Goal: Transaction & Acquisition: Purchase product/service

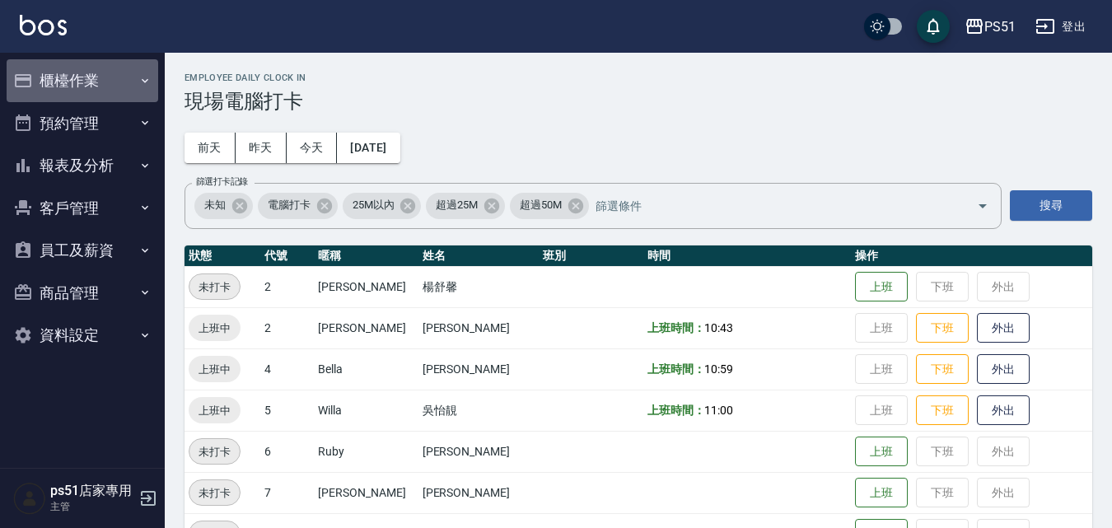
click at [124, 64] on button "櫃檯作業" at bounding box center [83, 80] width 152 height 43
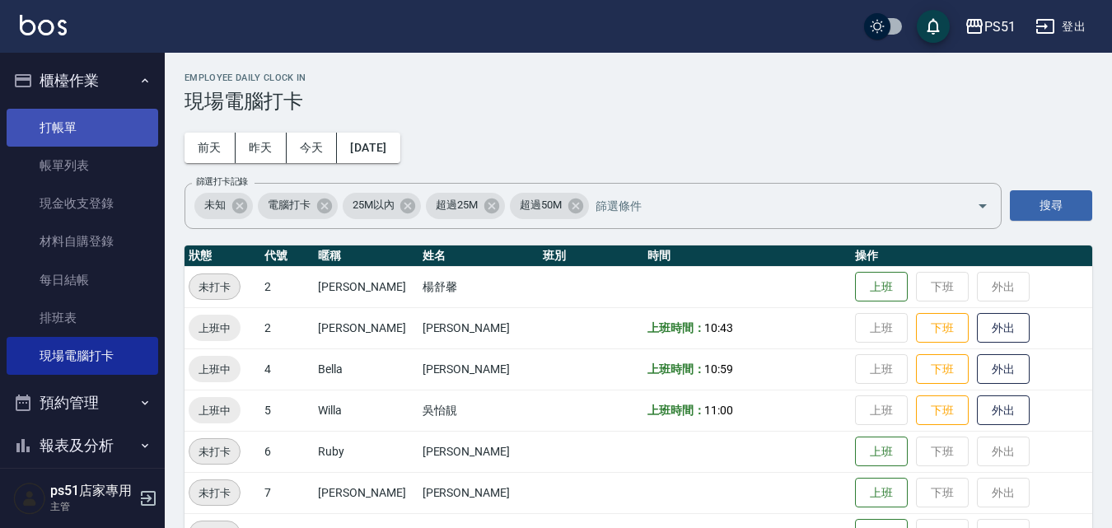
click at [109, 118] on link "打帳單" at bounding box center [83, 128] width 152 height 38
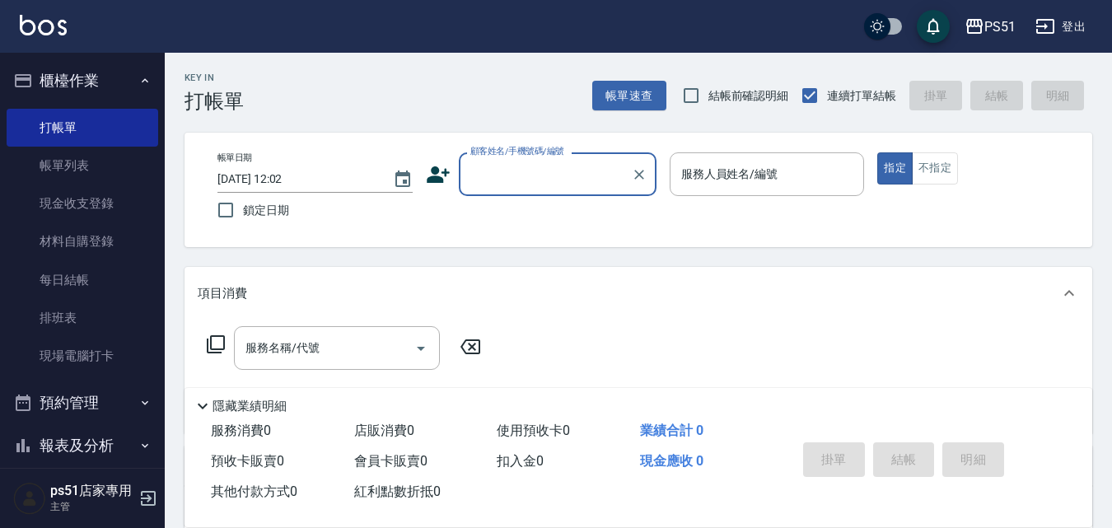
click at [561, 163] on input "顧客姓名/手機號碼/編號" at bounding box center [545, 174] width 158 height 29
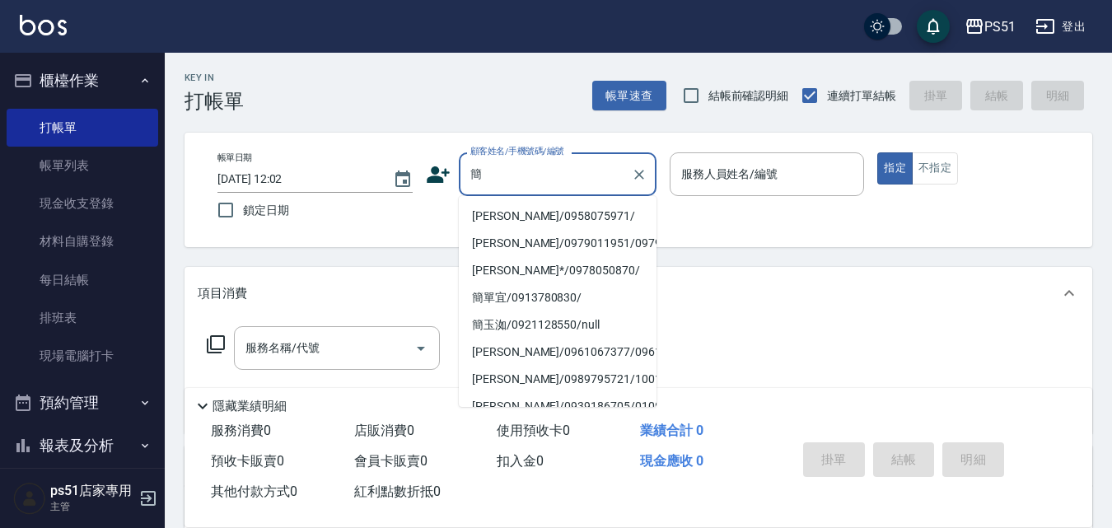
click at [534, 212] on li "[PERSON_NAME]/0958075971/" at bounding box center [558, 216] width 198 height 27
type input "[PERSON_NAME]/0958075971/"
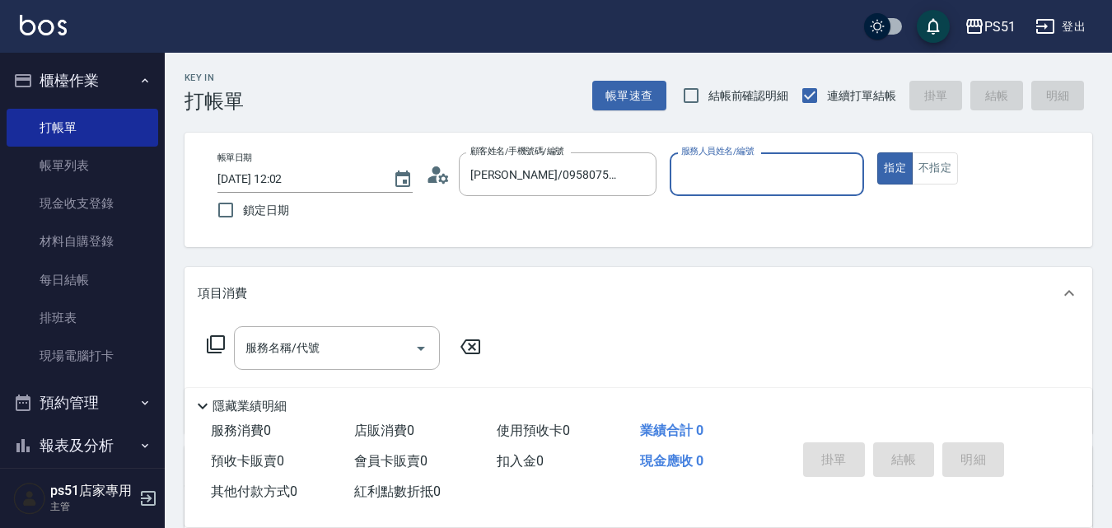
type input "Ailee-9"
click at [208, 341] on icon at bounding box center [216, 344] width 18 height 18
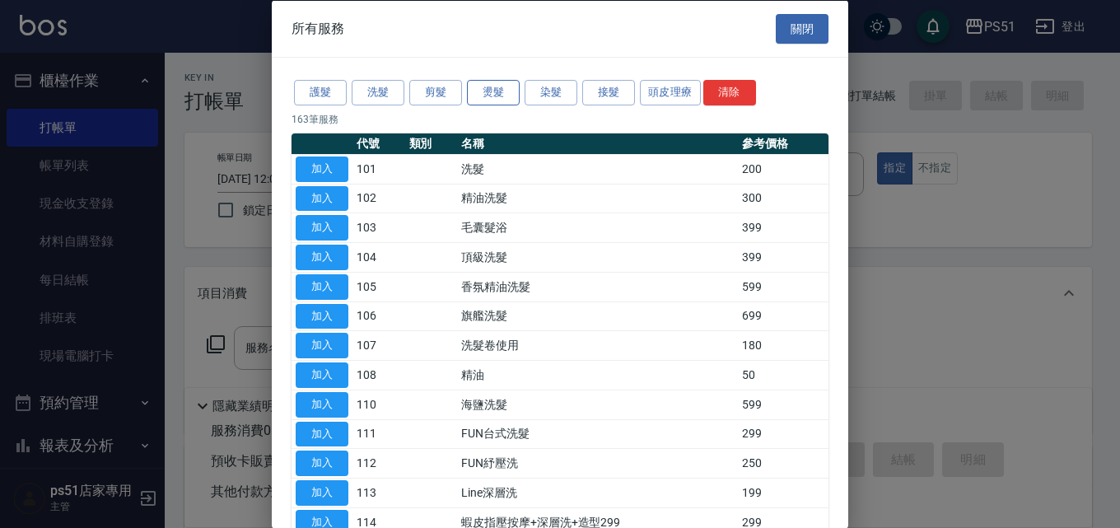
click at [484, 90] on button "燙髮" at bounding box center [493, 93] width 53 height 26
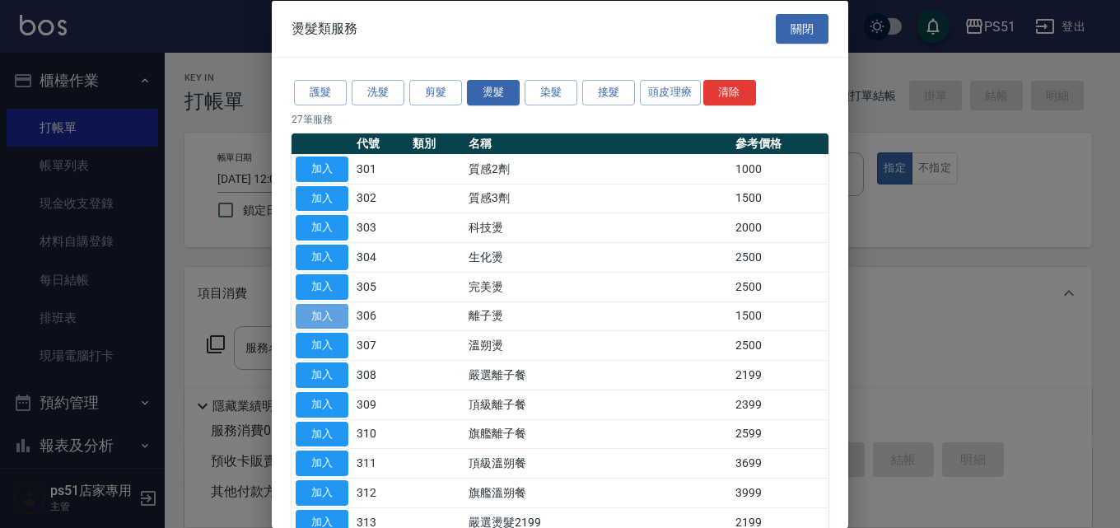
click at [332, 313] on button "加入" at bounding box center [322, 316] width 53 height 26
type input "離子燙(306)"
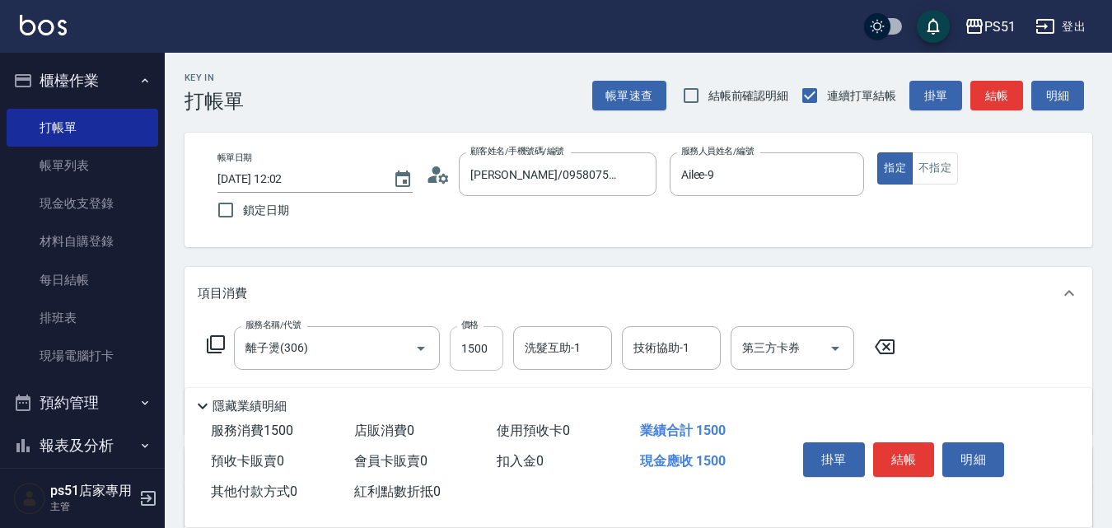
click at [472, 344] on input "1500" at bounding box center [477, 348] width 54 height 44
type input "2000"
click at [900, 455] on button "結帳" at bounding box center [904, 459] width 62 height 35
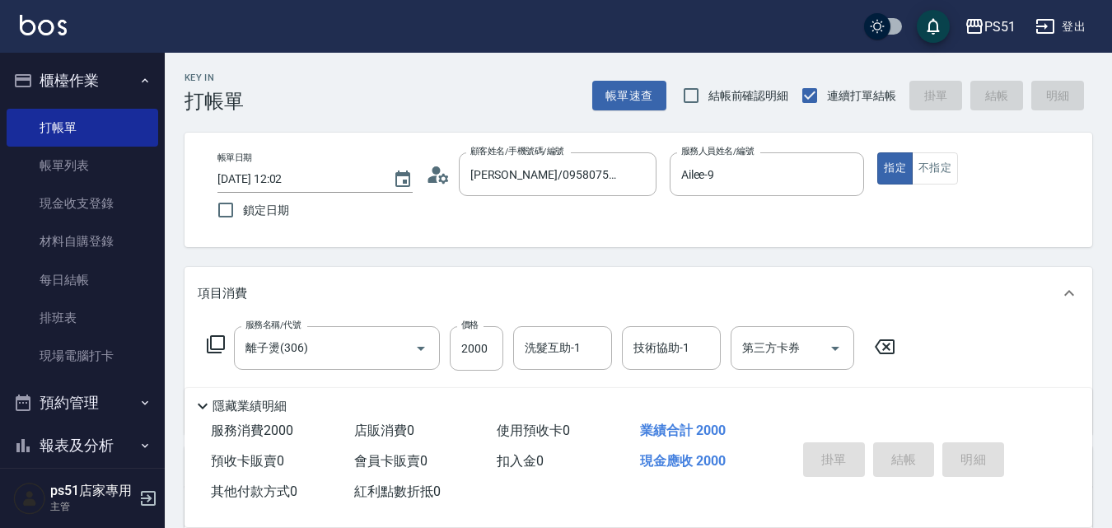
type input "[DATE] 12:03"
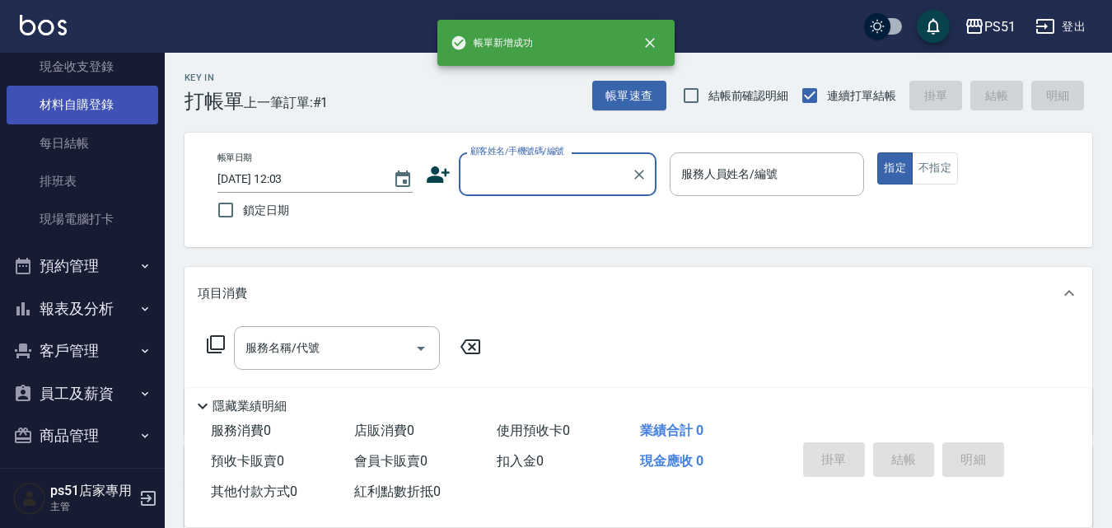
scroll to position [188, 0]
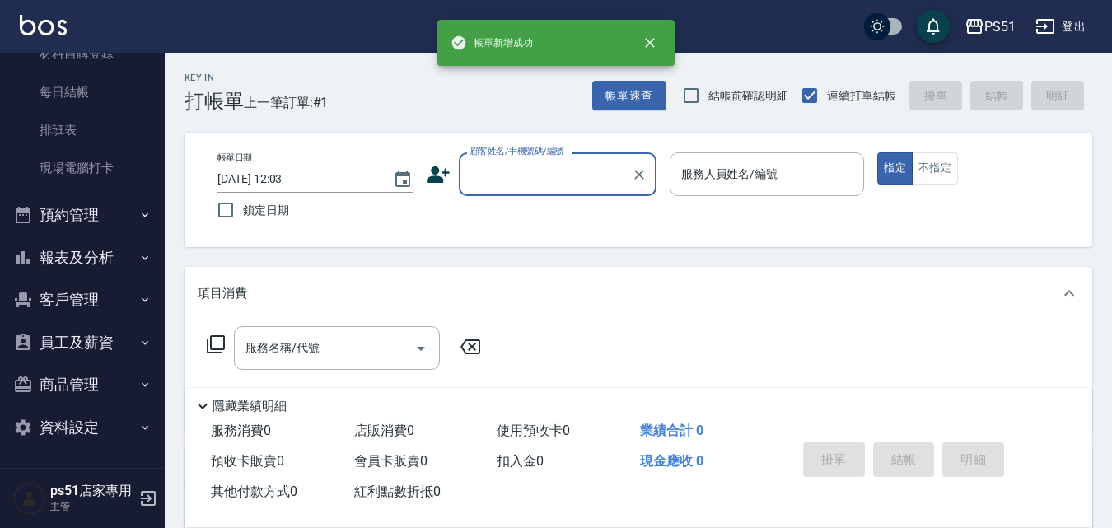
click at [76, 249] on button "報表及分析" at bounding box center [83, 257] width 152 height 43
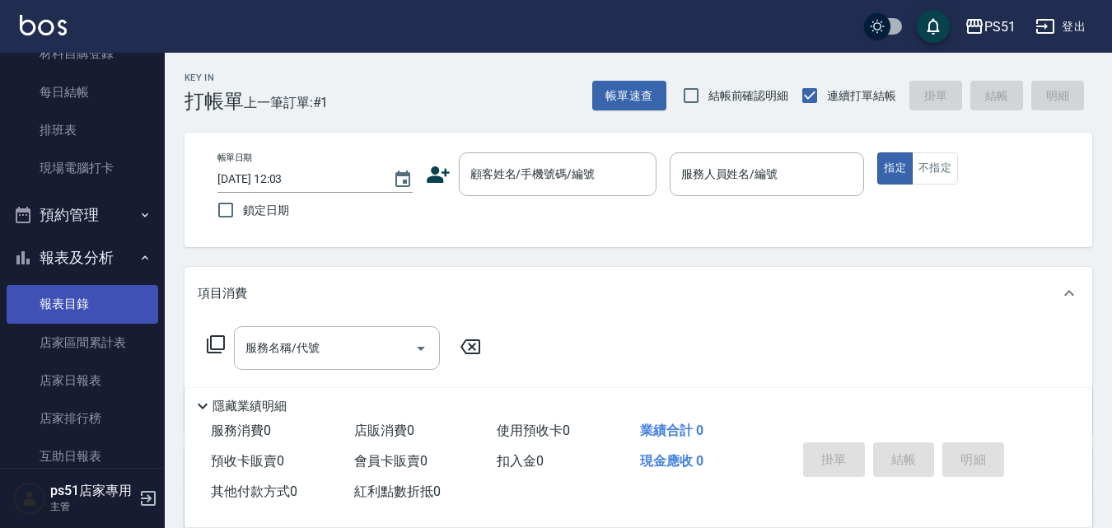
click at [104, 306] on link "報表目錄" at bounding box center [83, 304] width 152 height 38
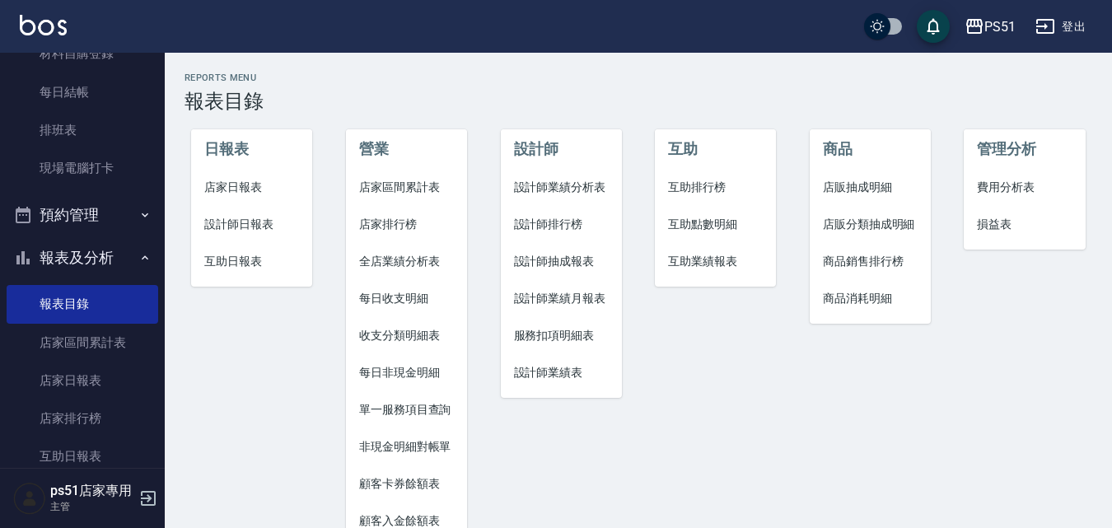
click at [237, 229] on span "設計師日報表" at bounding box center [251, 224] width 95 height 17
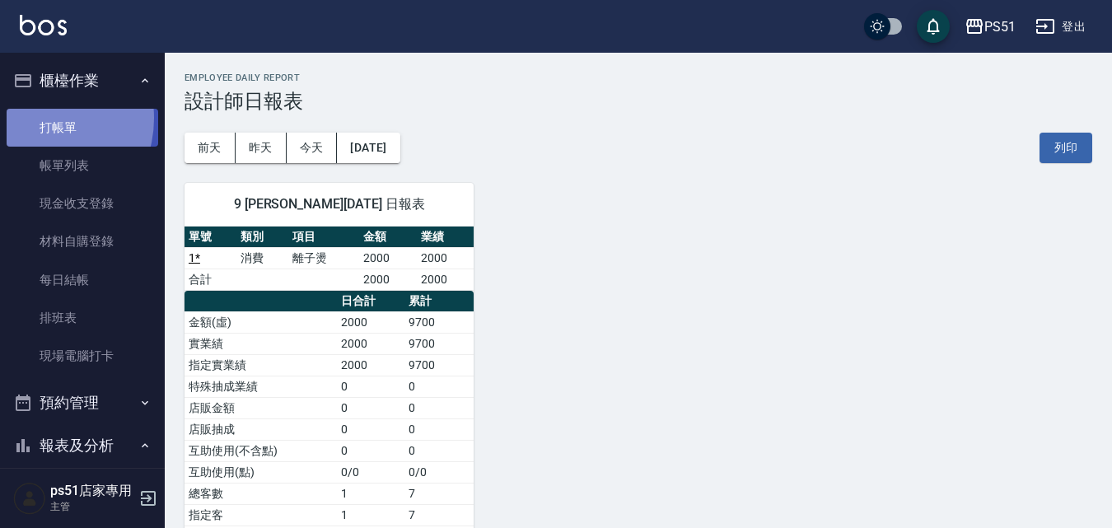
click at [37, 118] on link "打帳單" at bounding box center [83, 128] width 152 height 38
